Goal: Information Seeking & Learning: Learn about a topic

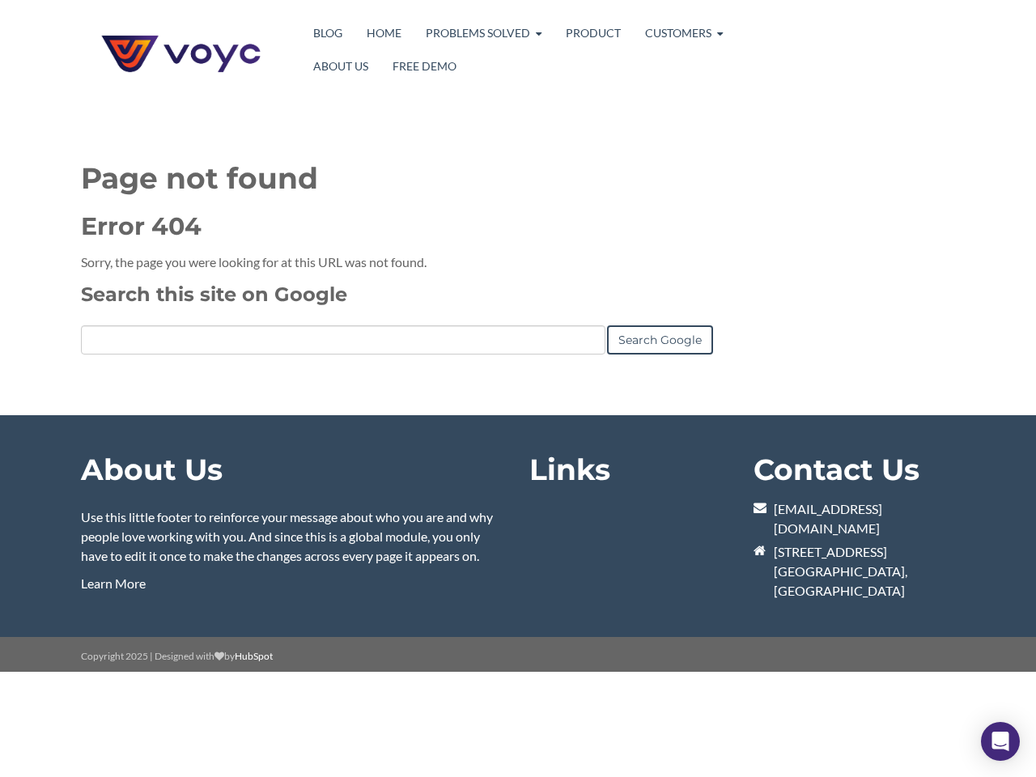
click at [660, 340] on link "Search Google" at bounding box center [660, 339] width 106 height 29
click at [1001, 742] on icon "Open Intercom Messenger" at bounding box center [1001, 741] width 17 height 19
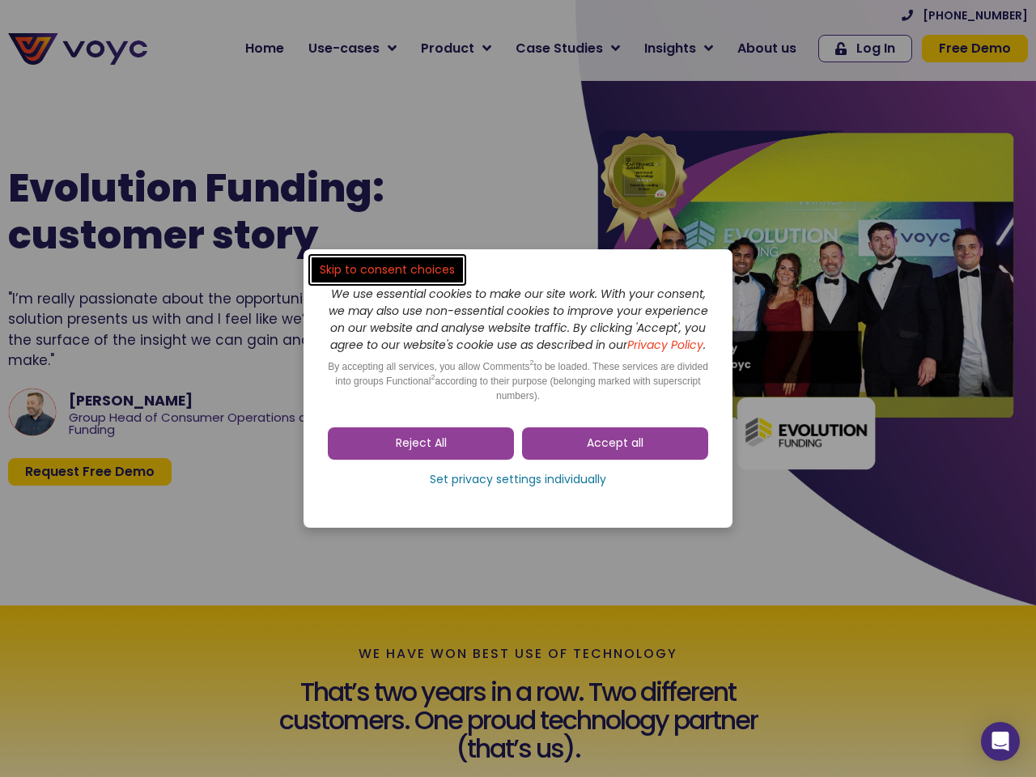
click at [615, 452] on span "Accept all" at bounding box center [615, 444] width 57 height 16
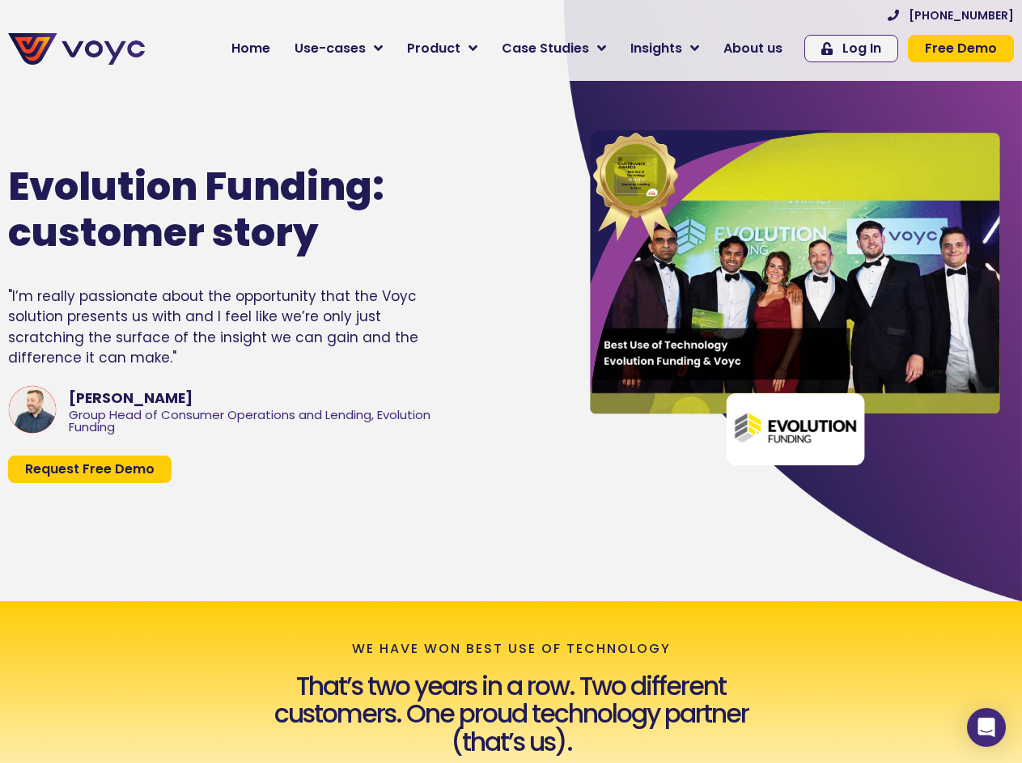
click at [421, 452] on div "Evolution Funding: customer story "I’m really passionate about the opportunity …" at bounding box center [276, 323] width 552 height 427
click at [518, 488] on div "Evolution Funding: customer story "I’m really passionate about the opportunity …" at bounding box center [276, 323] width 552 height 427
